Goal: Check status: Check status

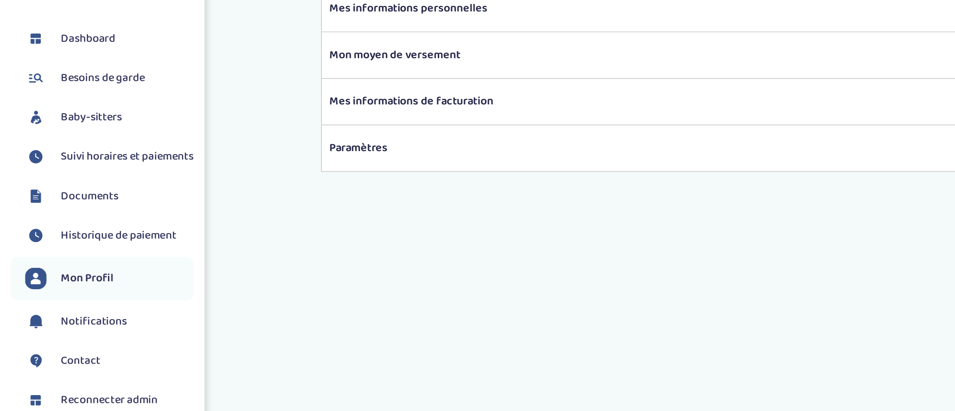
click at [68, 159] on span "Suivi horaires et paiements" at bounding box center [88, 160] width 92 height 12
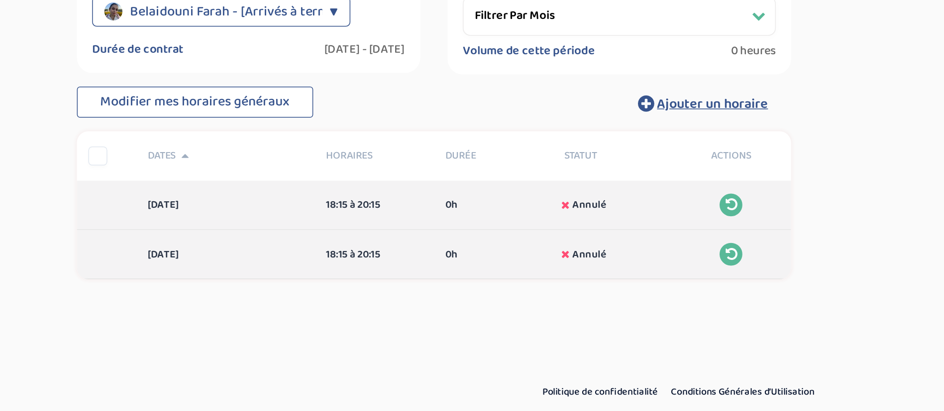
scroll to position [11, 0]
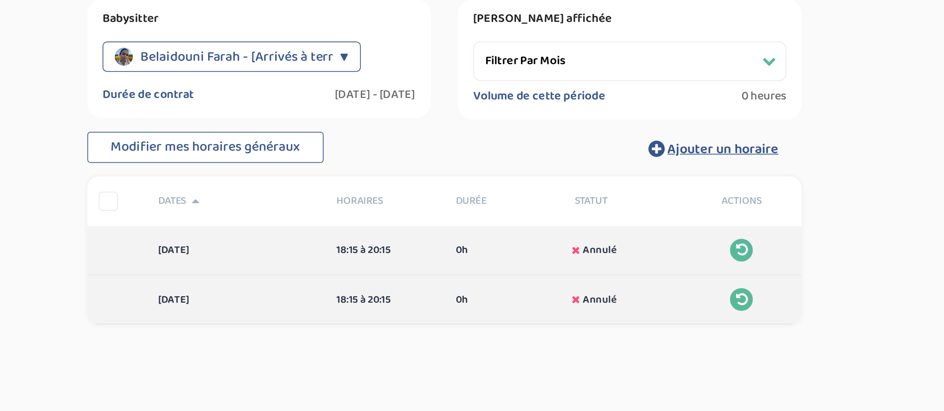
click at [493, 152] on span "Belaidouni Farah - [Arrivés à terme]" at bounding box center [442, 150] width 137 height 20
click at [612, 150] on select "Filtrer par mois avril 2025 mai 2025 juin 2025 juillet 2025" at bounding box center [693, 153] width 205 height 26
click at [591, 140] on select "Filtrer par mois avril 2025 mai 2025 juin 2025 juillet 2025" at bounding box center [693, 153] width 205 height 26
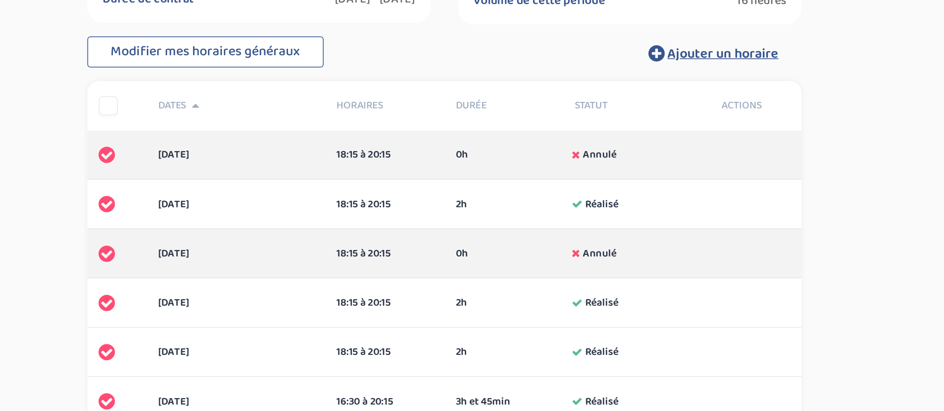
scroll to position [43, 0]
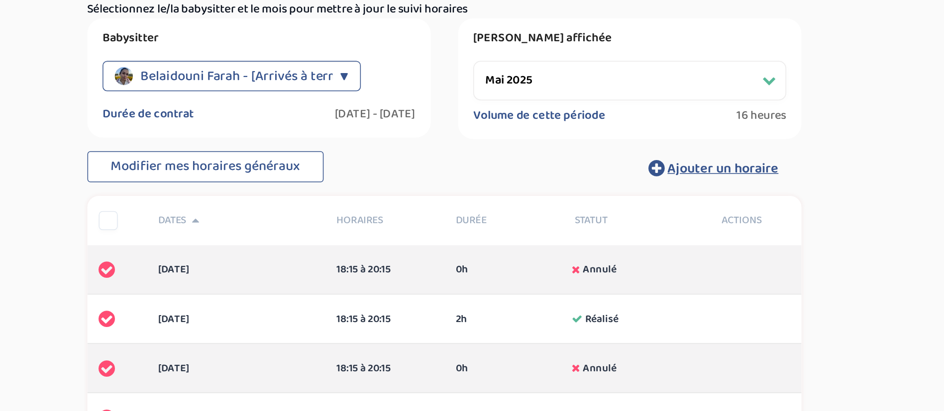
click at [674, 113] on select "Filtrer par mois avril 2025 mai 2025 juin 2025 juillet 2025" at bounding box center [693, 120] width 205 height 26
click at [591, 107] on select "Filtrer par mois avril 2025 mai 2025 juin 2025 juillet 2025" at bounding box center [693, 120] width 205 height 26
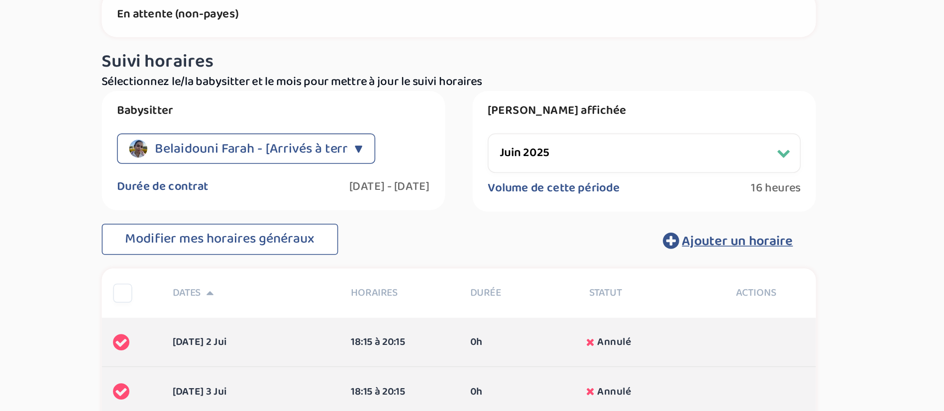
scroll to position [63, 0]
click at [648, 96] on select "Filtrer par mois avril 2025 mai 2025 juin 2025 juillet 2025" at bounding box center [693, 101] width 205 height 26
select select "avril 2025"
click at [591, 88] on select "Filtrer par mois avril 2025 mai 2025 juin 2025 juillet 2025" at bounding box center [693, 101] width 205 height 26
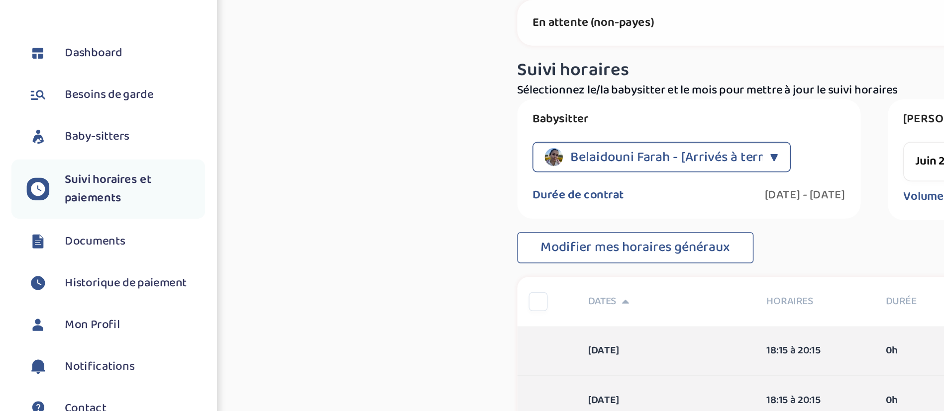
scroll to position [0, 0]
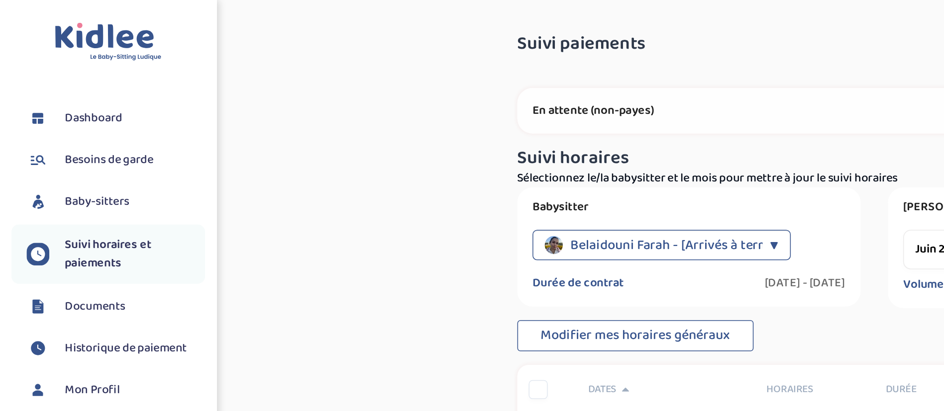
click at [78, 16] on img at bounding box center [71, 27] width 70 height 25
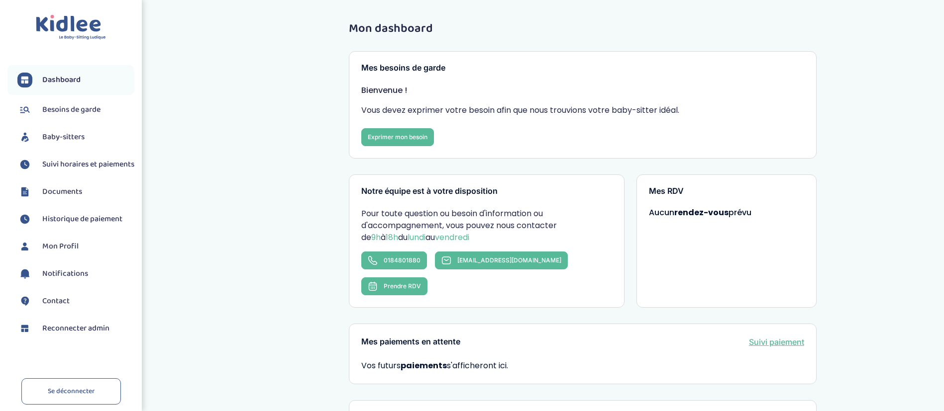
click at [83, 225] on span "Historique de paiement" at bounding box center [82, 219] width 80 height 12
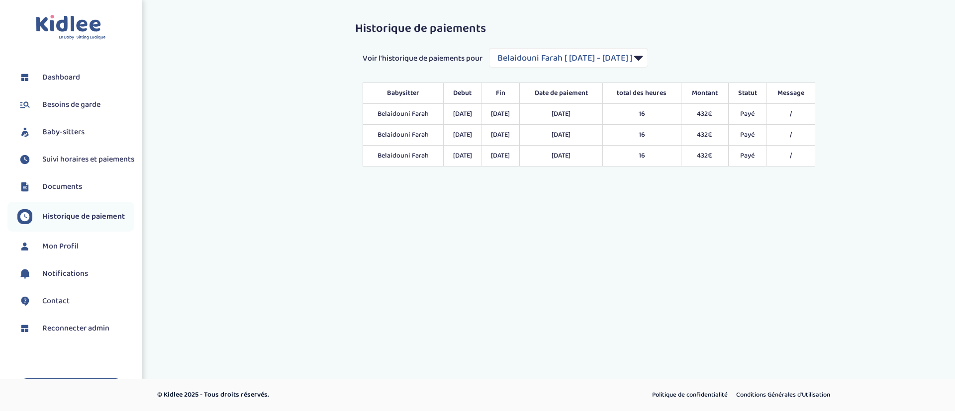
select select "1991"
click at [560, 53] on select "Filtrer par Contrat Belaidouni Farah [ 2025-04-28 - 2025-07-31 ]" at bounding box center [568, 58] width 159 height 20
click at [81, 18] on img at bounding box center [71, 27] width 70 height 25
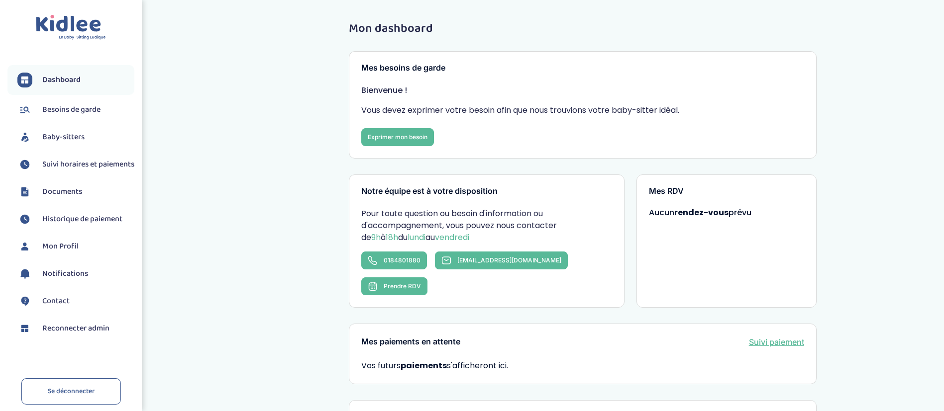
click at [73, 22] on img at bounding box center [71, 27] width 70 height 25
click at [79, 335] on span "Reconnecter admin" at bounding box center [75, 329] width 67 height 12
